Goal: Find specific page/section: Find specific page/section

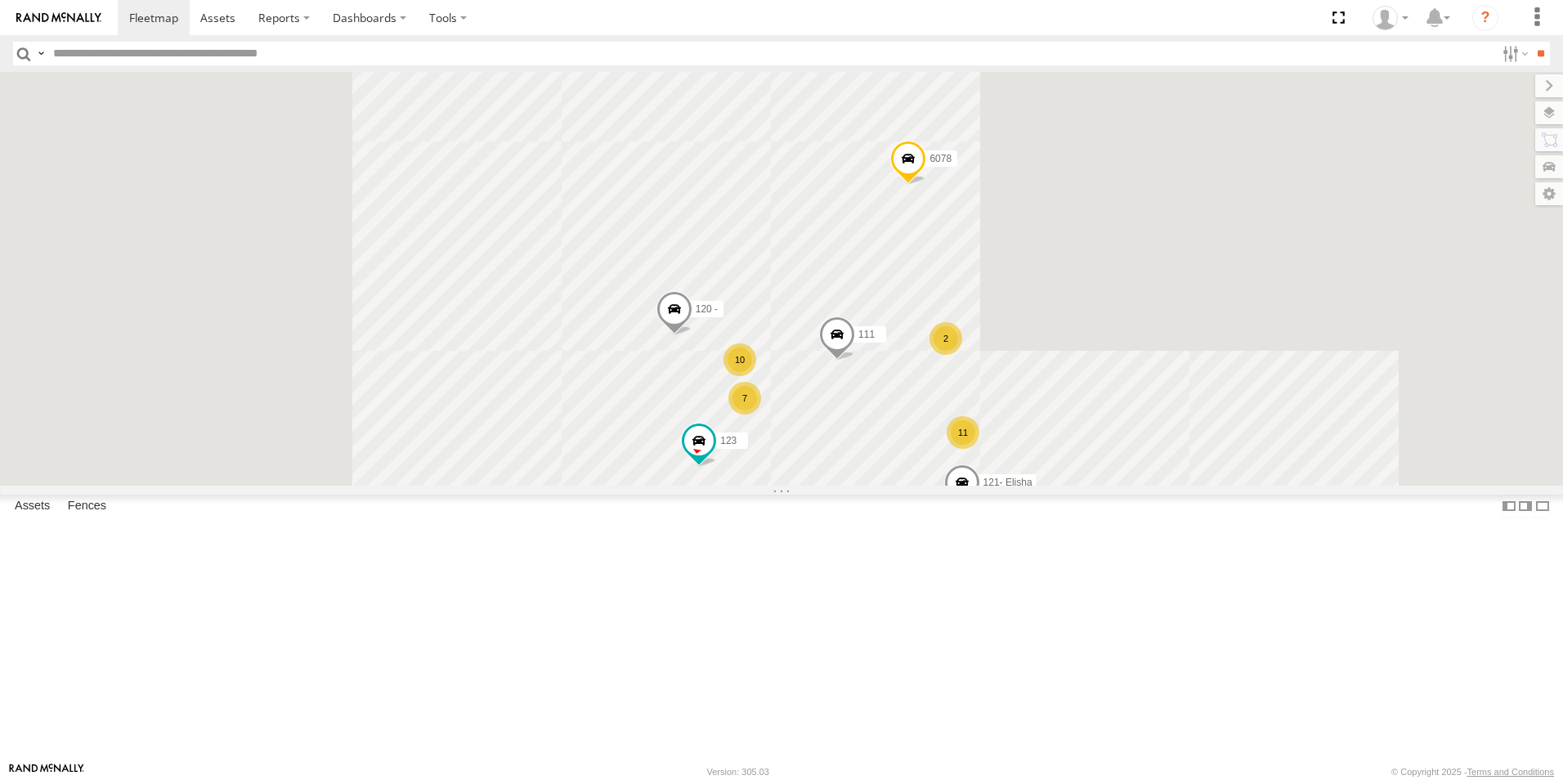
click at [75, 25] on link at bounding box center [59, 17] width 118 height 35
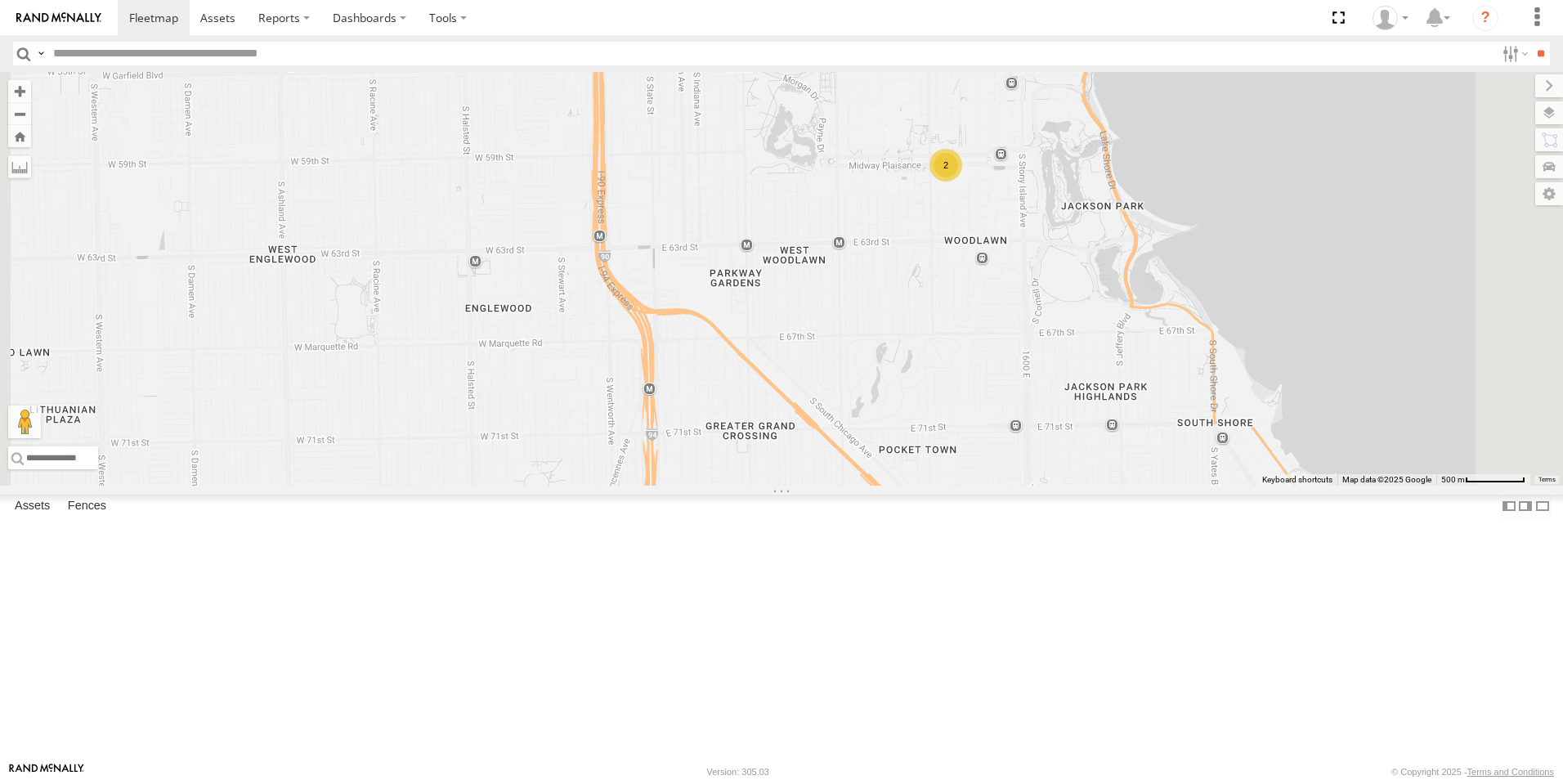
click at [962, 181] on div "2" at bounding box center [945, 165] width 33 height 33
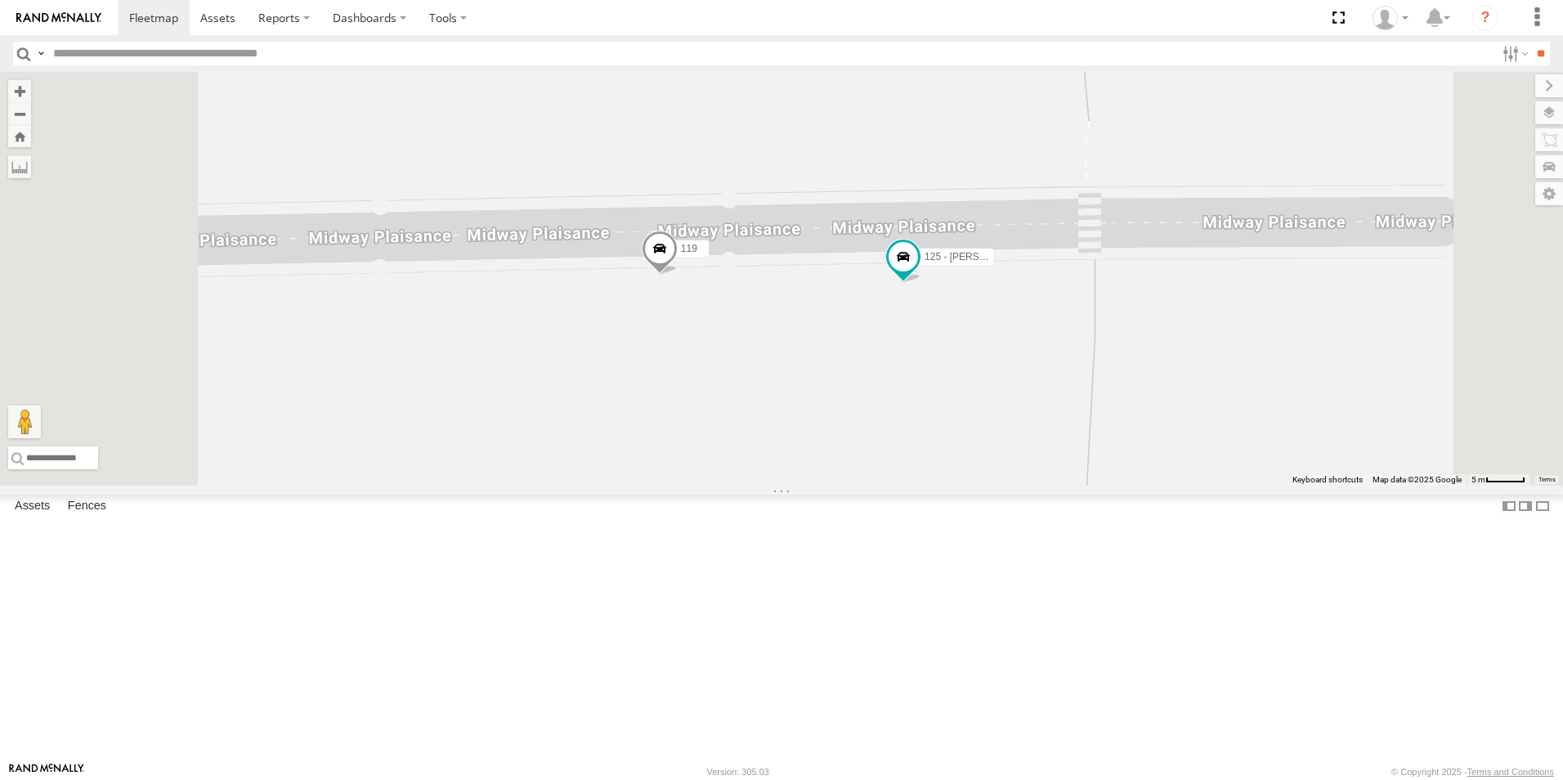
click at [38, 14] on img at bounding box center [58, 17] width 85 height 11
